Goal: Task Accomplishment & Management: Understand process/instructions

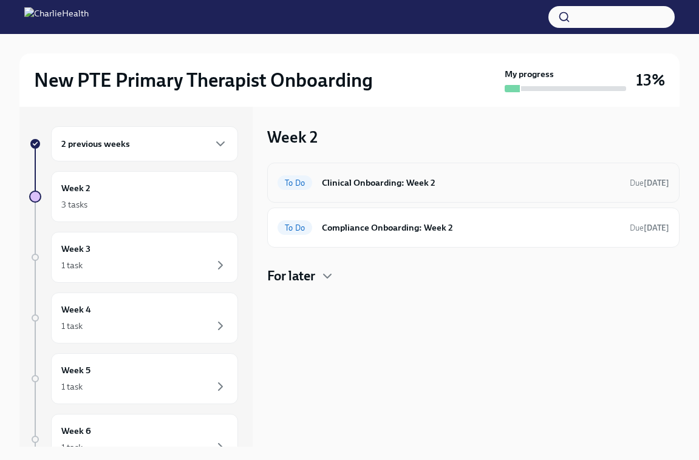
click at [327, 189] on h6 "Clinical Onboarding: Week 2" at bounding box center [471, 182] width 298 height 13
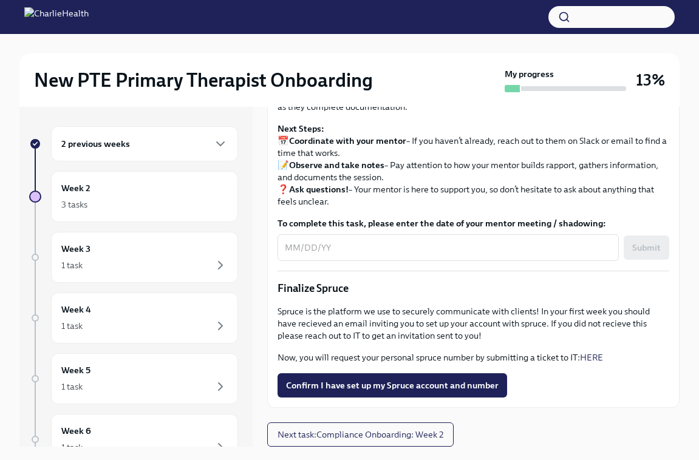
click at [194, 137] on div "2 previous weeks" at bounding box center [144, 144] width 166 height 15
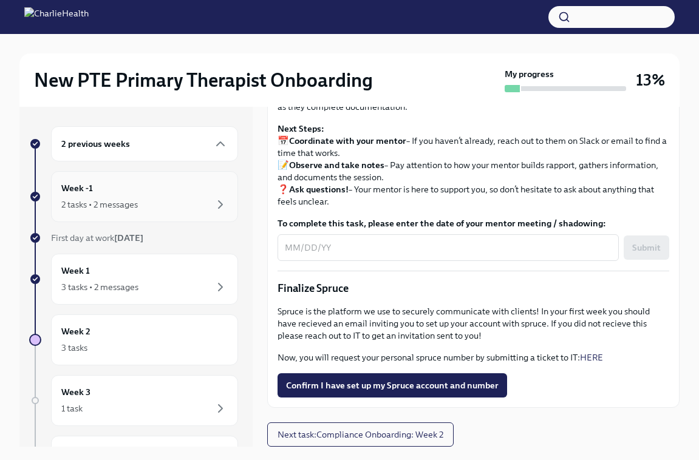
click at [190, 204] on div "2 tasks • 2 messages" at bounding box center [144, 204] width 166 height 15
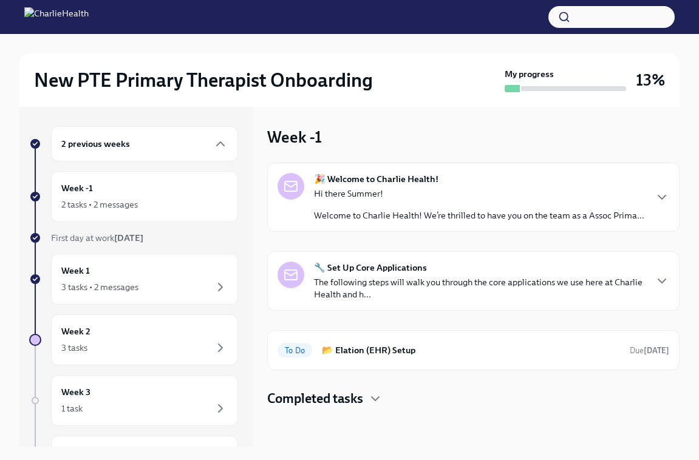
click at [292, 264] on div at bounding box center [290, 275] width 27 height 27
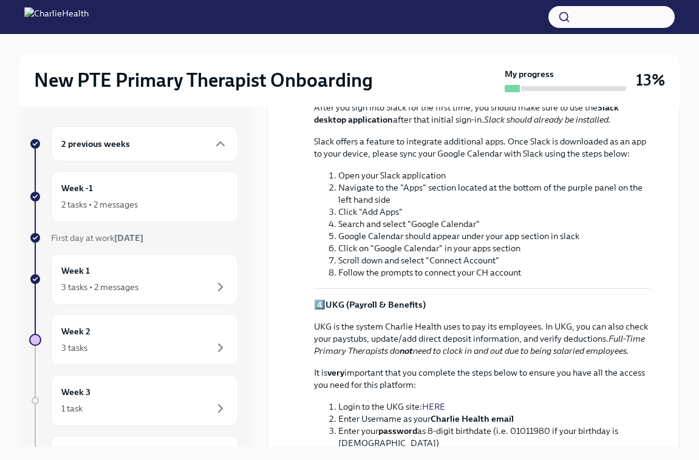
scroll to position [769, 0]
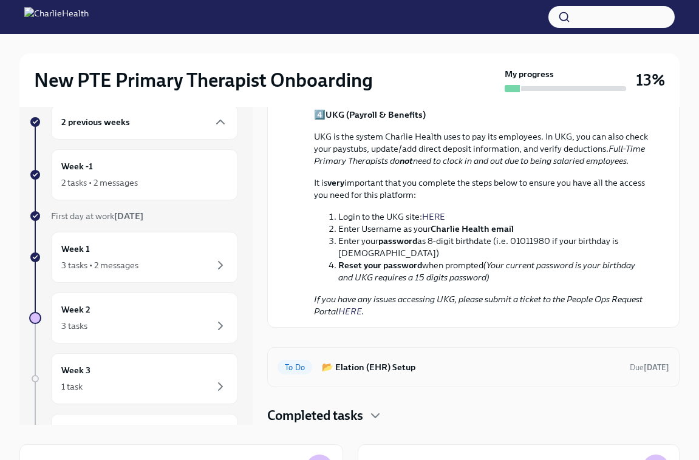
click at [324, 368] on h6 "📂 Elation (EHR) Setup" at bounding box center [471, 367] width 298 height 13
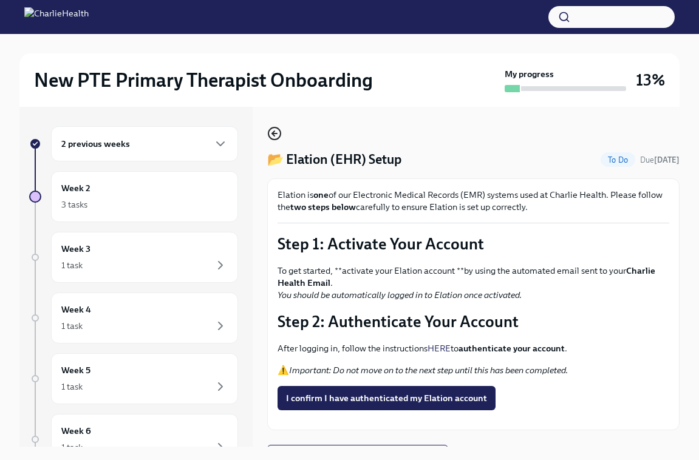
click at [276, 132] on icon "button" at bounding box center [274, 133] width 15 height 15
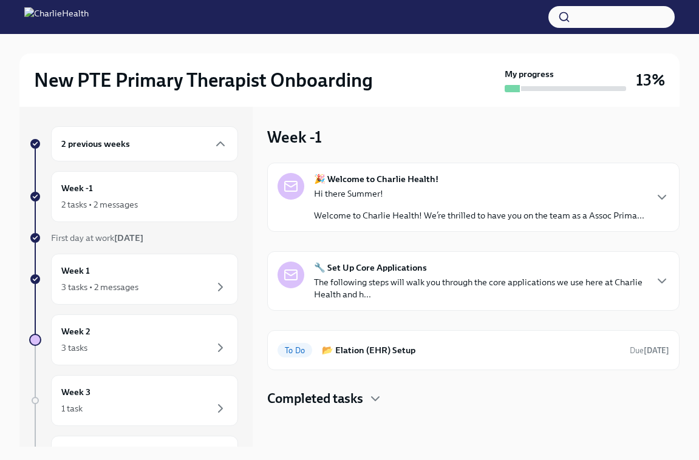
click at [396, 213] on p "Welcome to Charlie Health! We’re thrilled to have you on the team as a Assoc Pr…" at bounding box center [479, 215] width 330 height 12
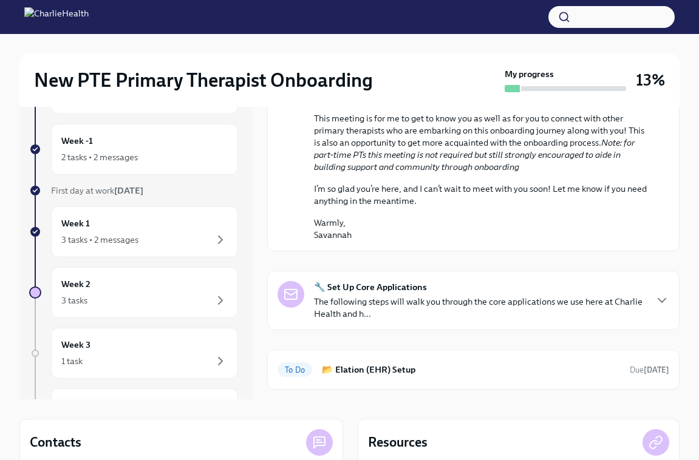
scroll to position [625, 0]
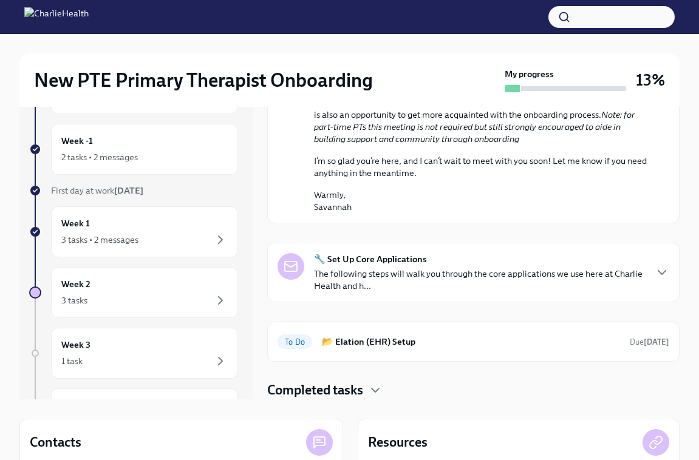
click at [402, 277] on p "The following steps will walk you through the core applications we use here at …" at bounding box center [479, 280] width 331 height 24
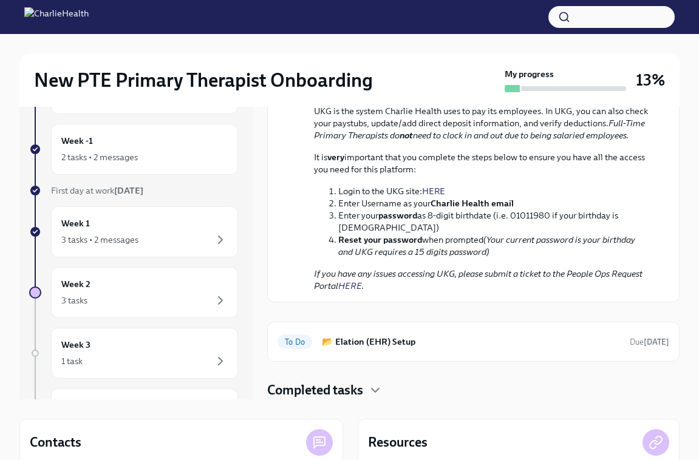
scroll to position [1421, 0]
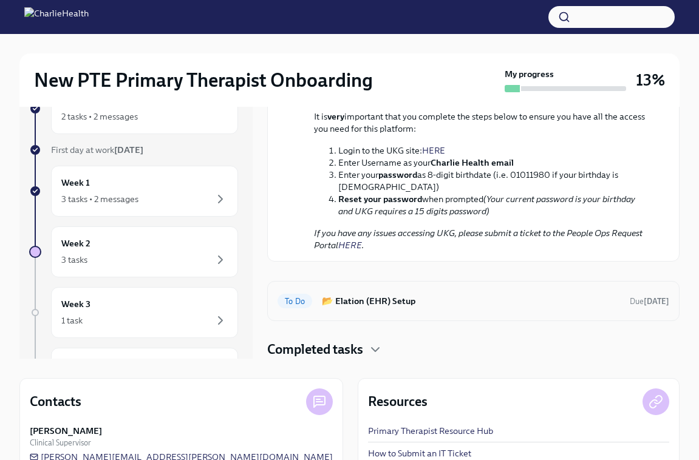
click at [401, 309] on div "To Do 📂 Elation (EHR) Setup Due [DATE]" at bounding box center [473, 300] width 392 height 19
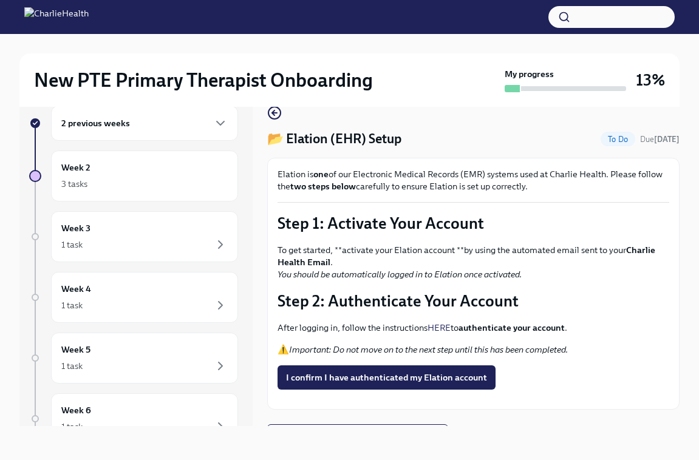
scroll to position [53, 0]
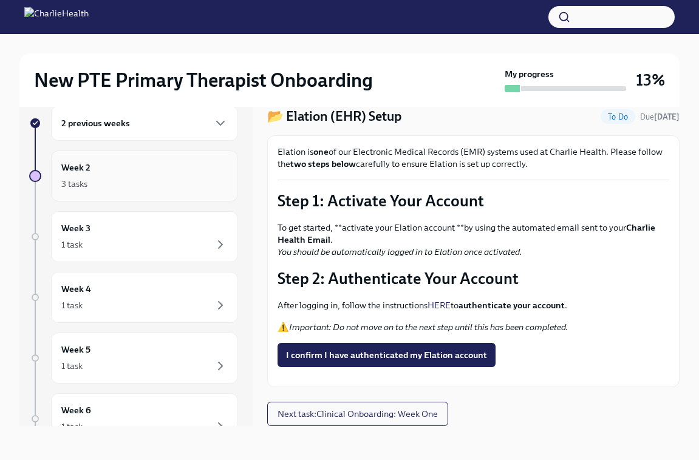
click at [179, 177] on div "3 tasks" at bounding box center [144, 184] width 166 height 15
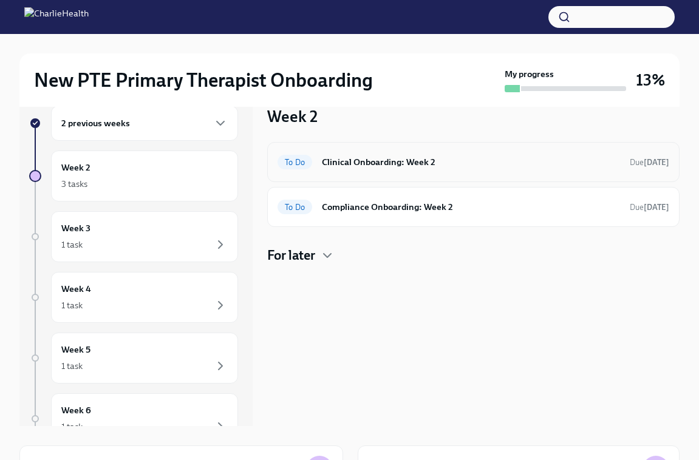
click at [364, 172] on div "To Do Clinical Onboarding: Week 2 Due [DATE]" at bounding box center [473, 162] width 412 height 40
click at [368, 171] on div "To Do Clinical Onboarding: Week 2 Due [DATE]" at bounding box center [473, 161] width 392 height 19
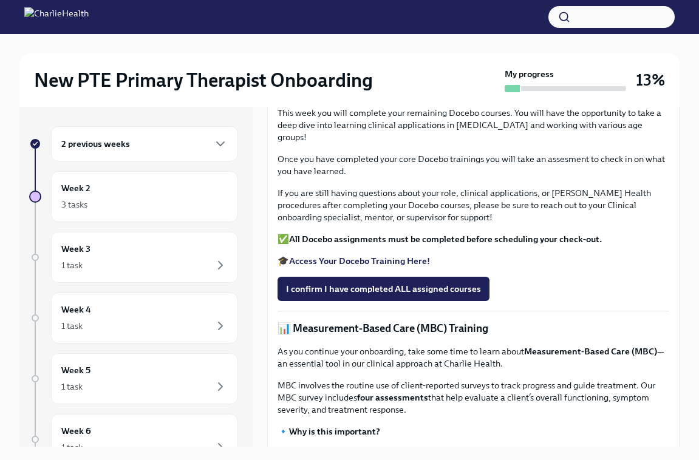
click at [174, 141] on div "2 previous weeks" at bounding box center [144, 144] width 166 height 15
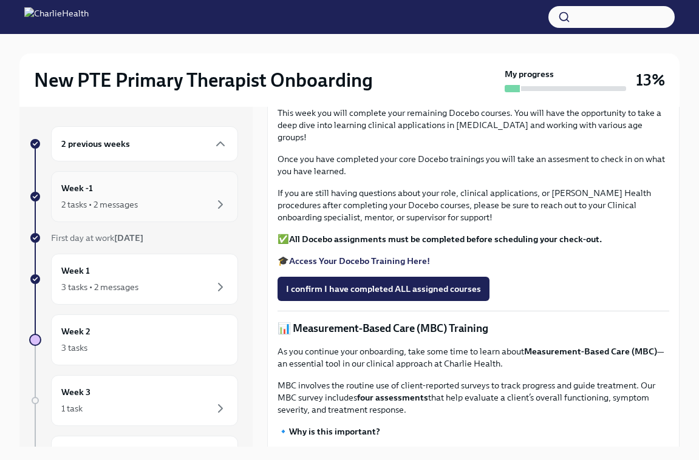
click at [168, 194] on div "Week -1 2 tasks • 2 messages" at bounding box center [144, 197] width 166 height 30
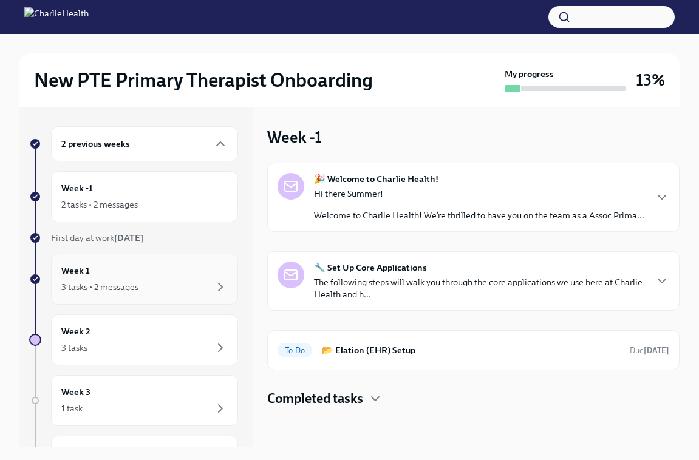
click at [200, 285] on div "3 tasks • 2 messages" at bounding box center [144, 287] width 166 height 15
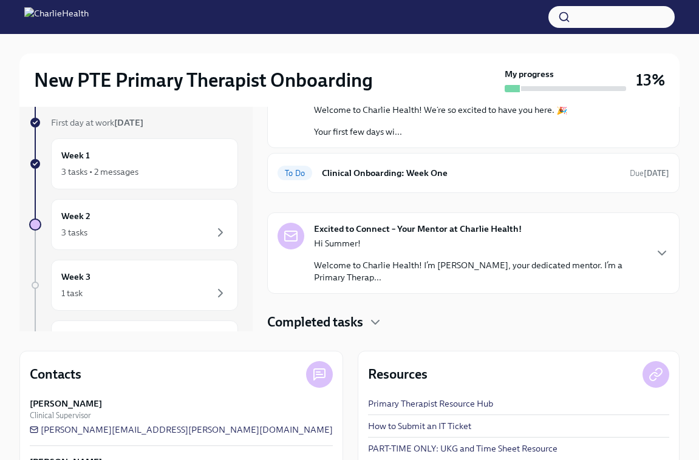
scroll to position [116, 0]
click at [392, 268] on p "Welcome to Charlie Health! I’m [PERSON_NAME], your dedicated mentor. I’m a Prim…" at bounding box center [479, 271] width 331 height 24
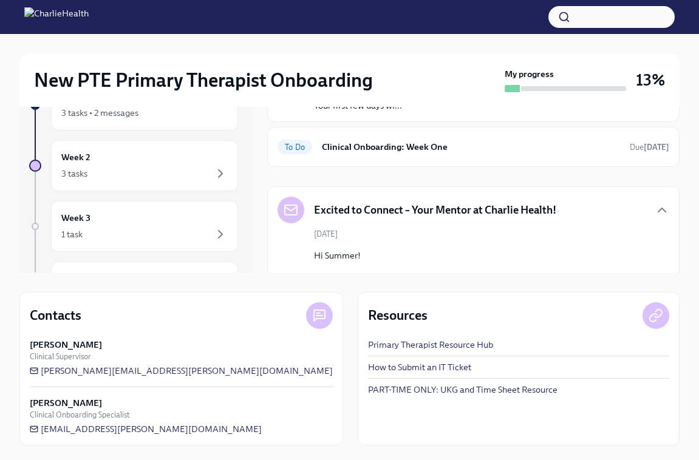
scroll to position [0, 0]
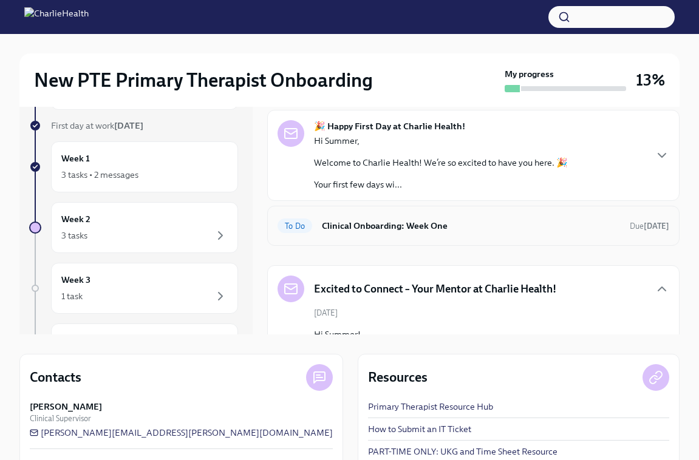
click at [425, 233] on div "To Do Clinical Onboarding: Week One Due [DATE]" at bounding box center [473, 225] width 392 height 19
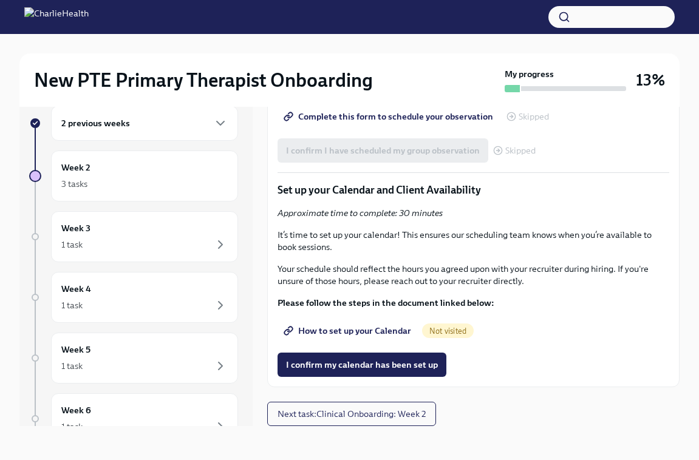
scroll to position [2459, 0]
